Goal: Information Seeking & Learning: Learn about a topic

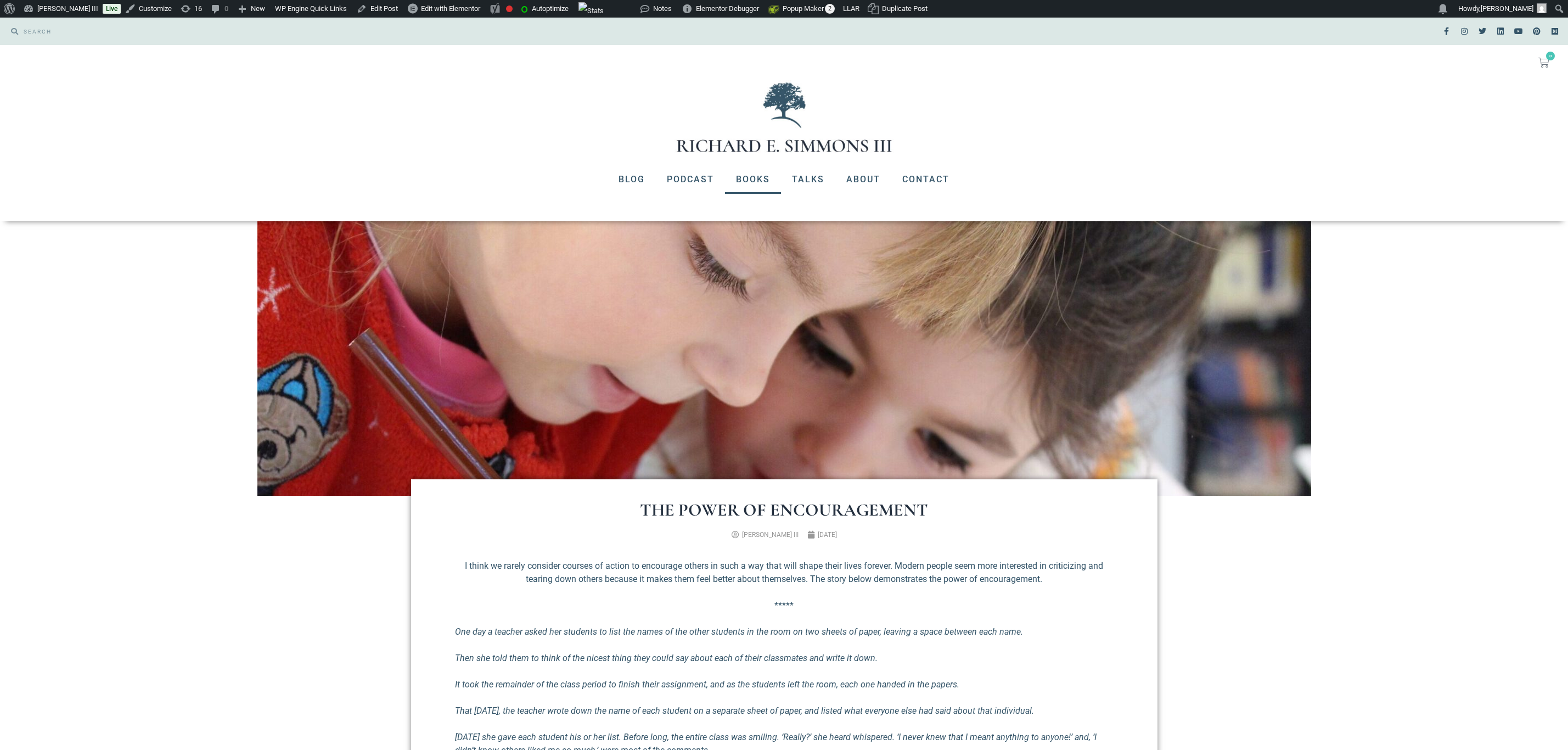
scroll to position [82, 0]
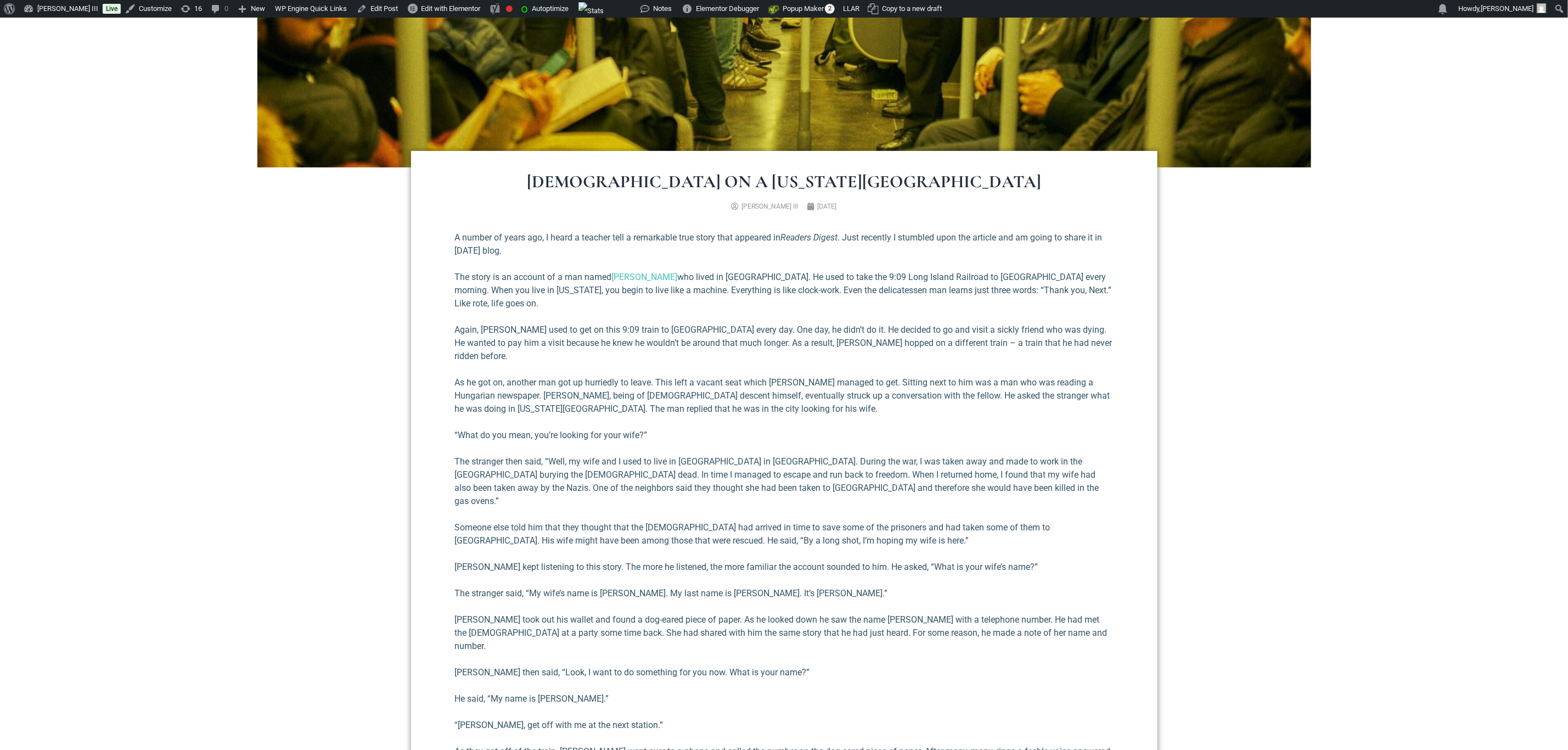
scroll to position [330, 0]
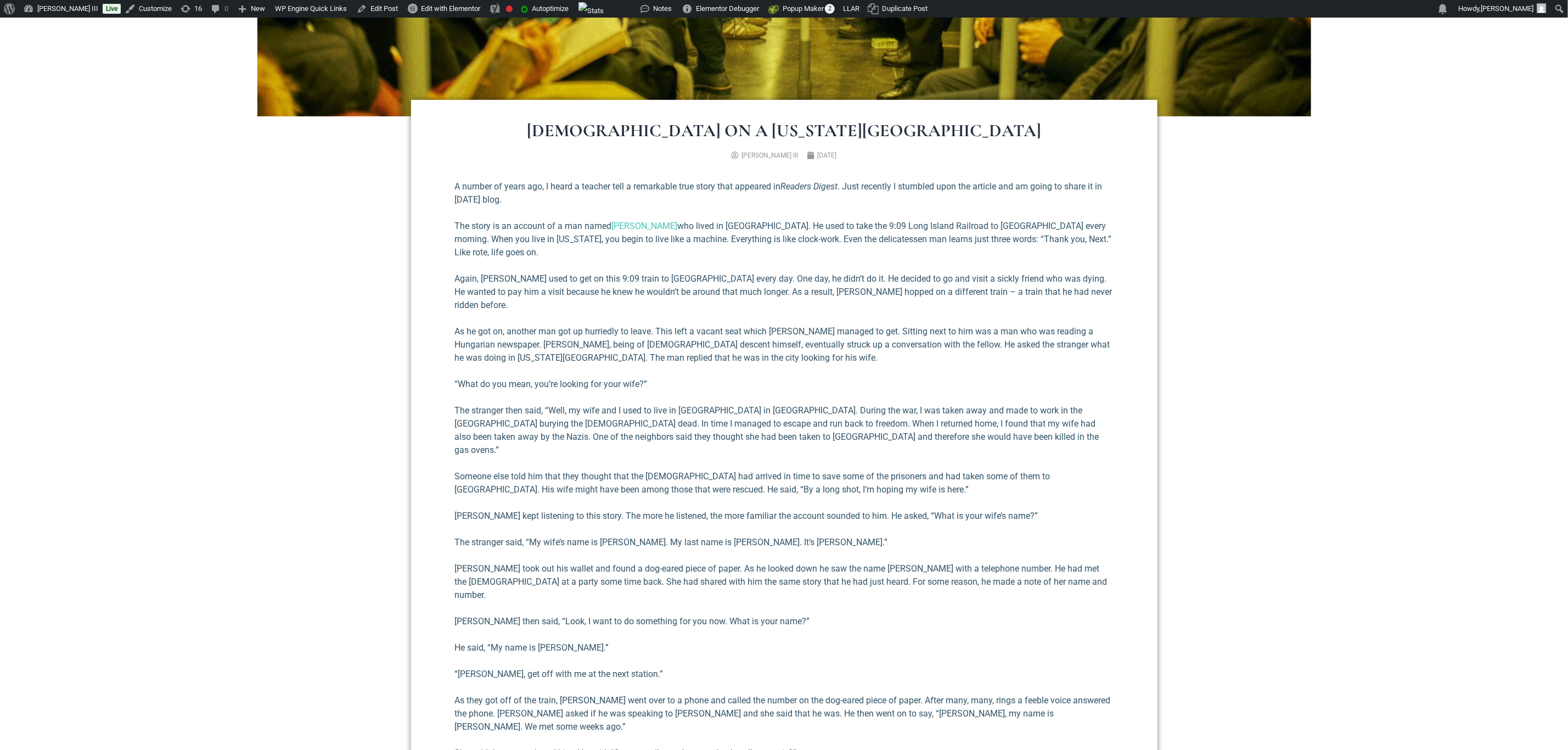
scroll to position [411, 0]
